Goal: Navigation & Orientation: Find specific page/section

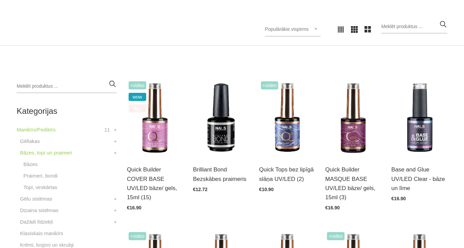
scroll to position [135, 0]
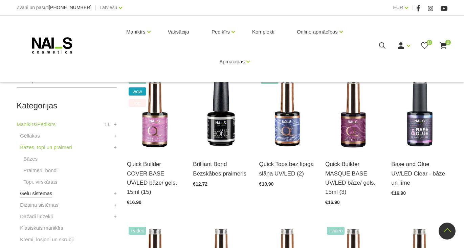
click at [44, 195] on link "Gēlu sistēmas" at bounding box center [36, 193] width 32 height 8
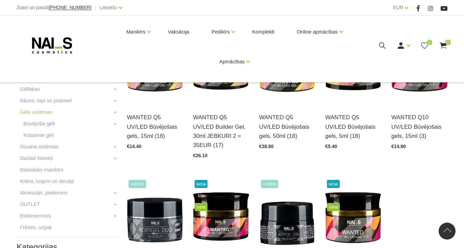
scroll to position [169, 0]
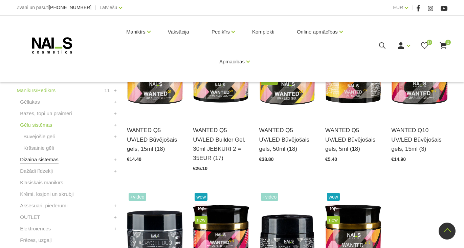
click at [50, 159] on link "Dizaina sistēmas" at bounding box center [39, 159] width 38 height 8
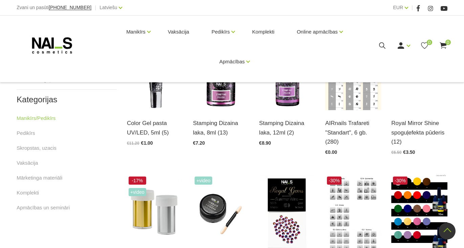
scroll to position [305, 0]
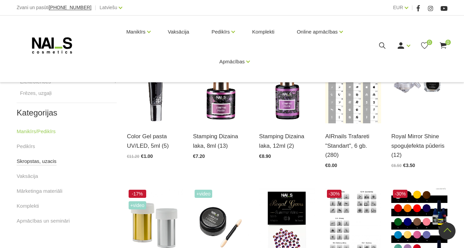
click at [39, 162] on link "Skropstas, uzacis" at bounding box center [37, 161] width 40 height 8
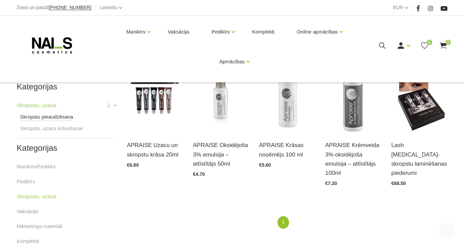
scroll to position [203, 0]
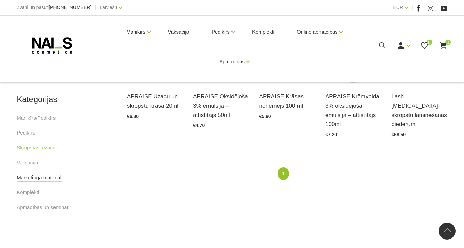
click at [23, 175] on link "Mārketinga materiāli" at bounding box center [40, 177] width 46 height 8
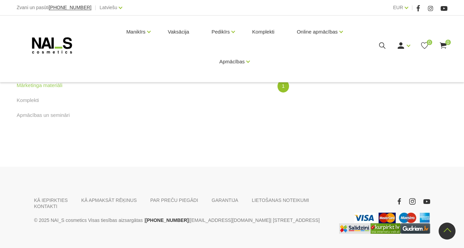
scroll to position [224, 0]
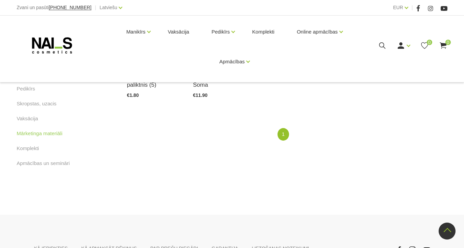
click at [30, 159] on li "Komplekti" at bounding box center [67, 151] width 100 height 15
click at [27, 164] on link "Apmācības un semināri" at bounding box center [43, 163] width 53 height 8
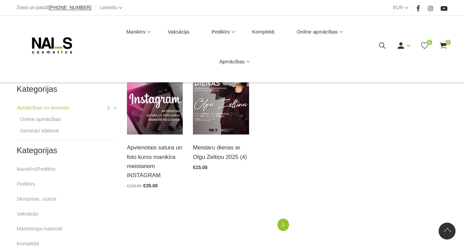
scroll to position [135, 0]
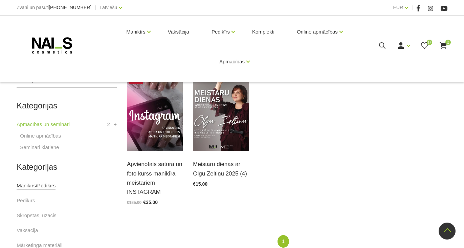
click at [26, 183] on link "Manikīrs/Pedikīrs" at bounding box center [36, 185] width 39 height 8
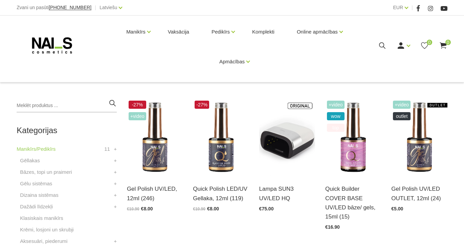
scroll to position [135, 0]
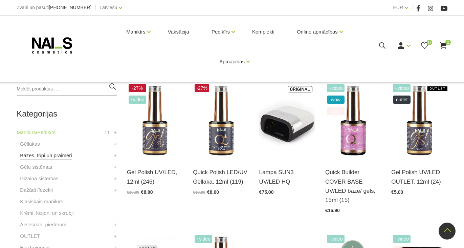
click at [41, 157] on link "Bāzes, topi un praimeri" at bounding box center [46, 155] width 52 height 8
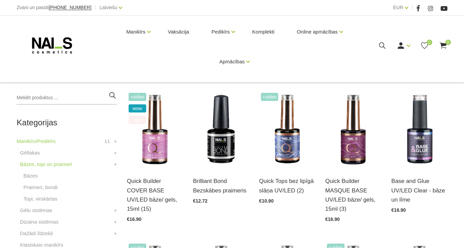
scroll to position [135, 0]
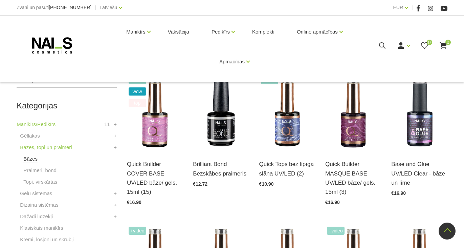
click at [28, 161] on link "Bāzes" at bounding box center [30, 159] width 14 height 8
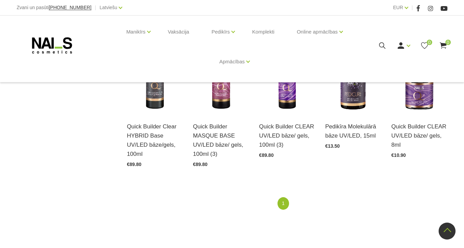
scroll to position [508, 0]
